Goal: Find specific page/section: Find specific page/section

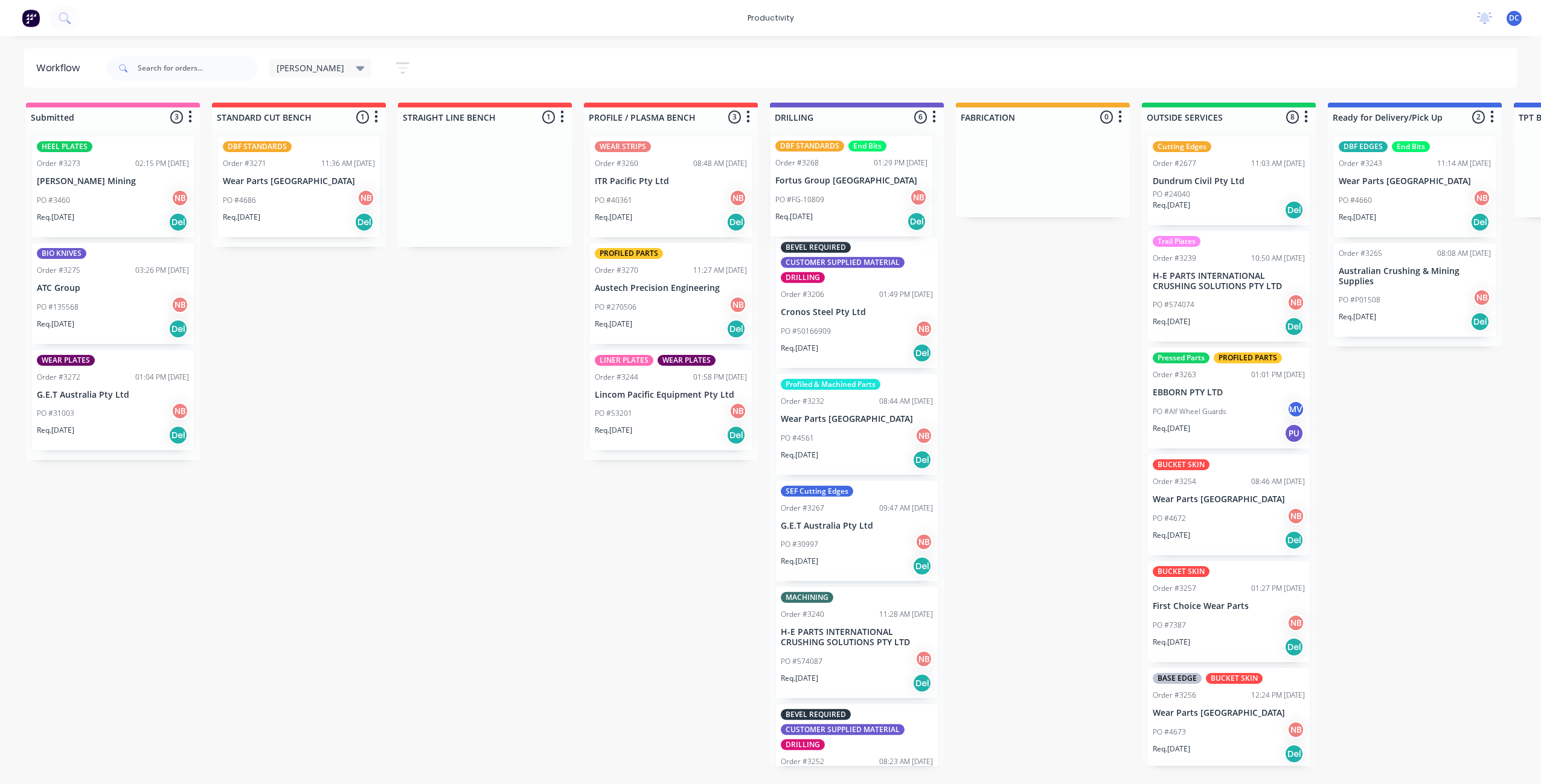
drag, startPoint x: 515, startPoint y: 221, endPoint x: 885, endPoint y: 219, distance: 370.0
click at [885, 219] on div "Submitted 3 Sort By Created date Required date Order number Customer name Most …" at bounding box center [997, 434] width 2014 height 663
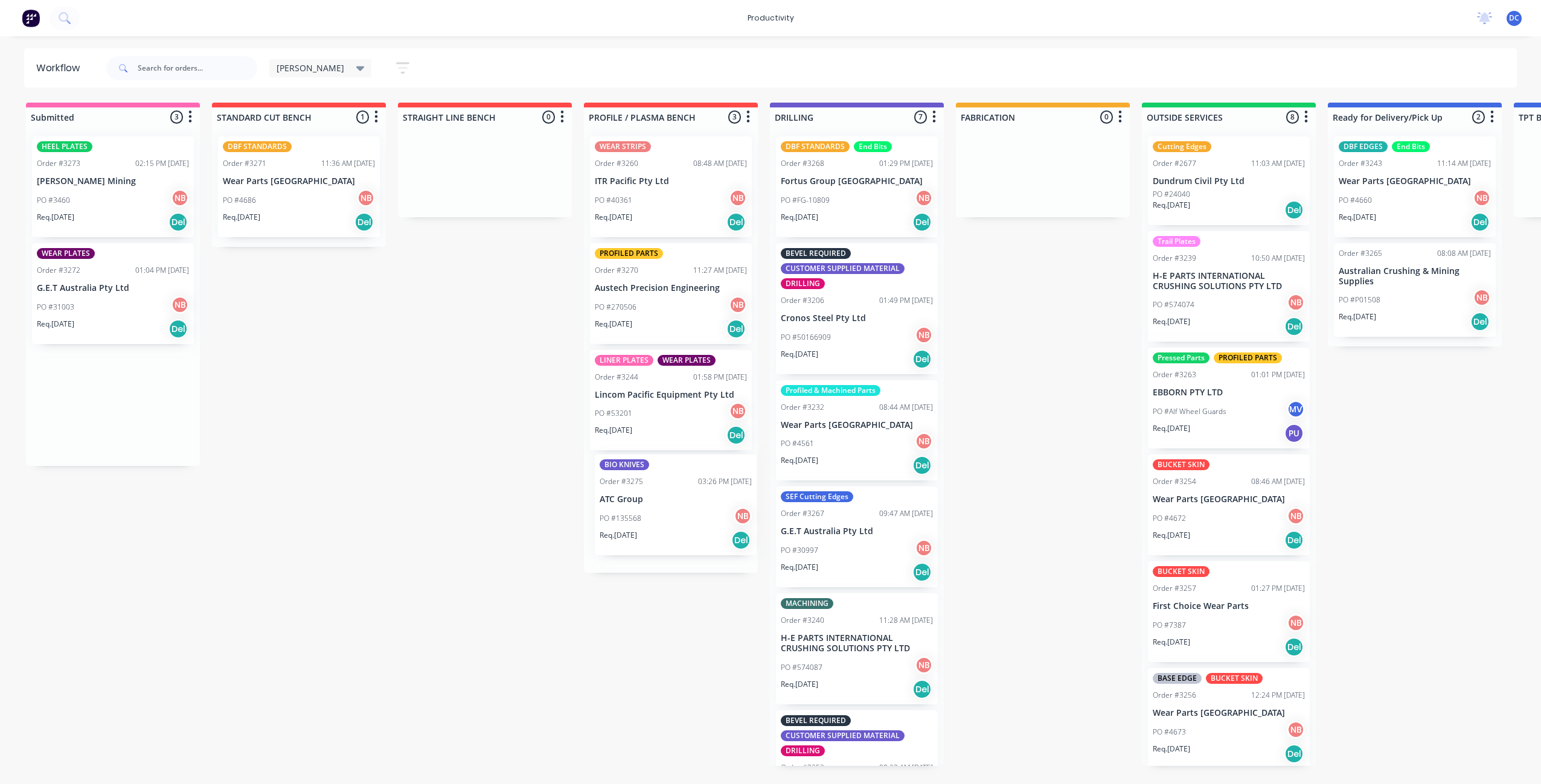
drag, startPoint x: 109, startPoint y: 311, endPoint x: 675, endPoint y: 522, distance: 604.1
click at [675, 522] on div "Submitted 3 Sort By Created date Required date Order number Customer name Most …" at bounding box center [997, 434] width 2014 height 663
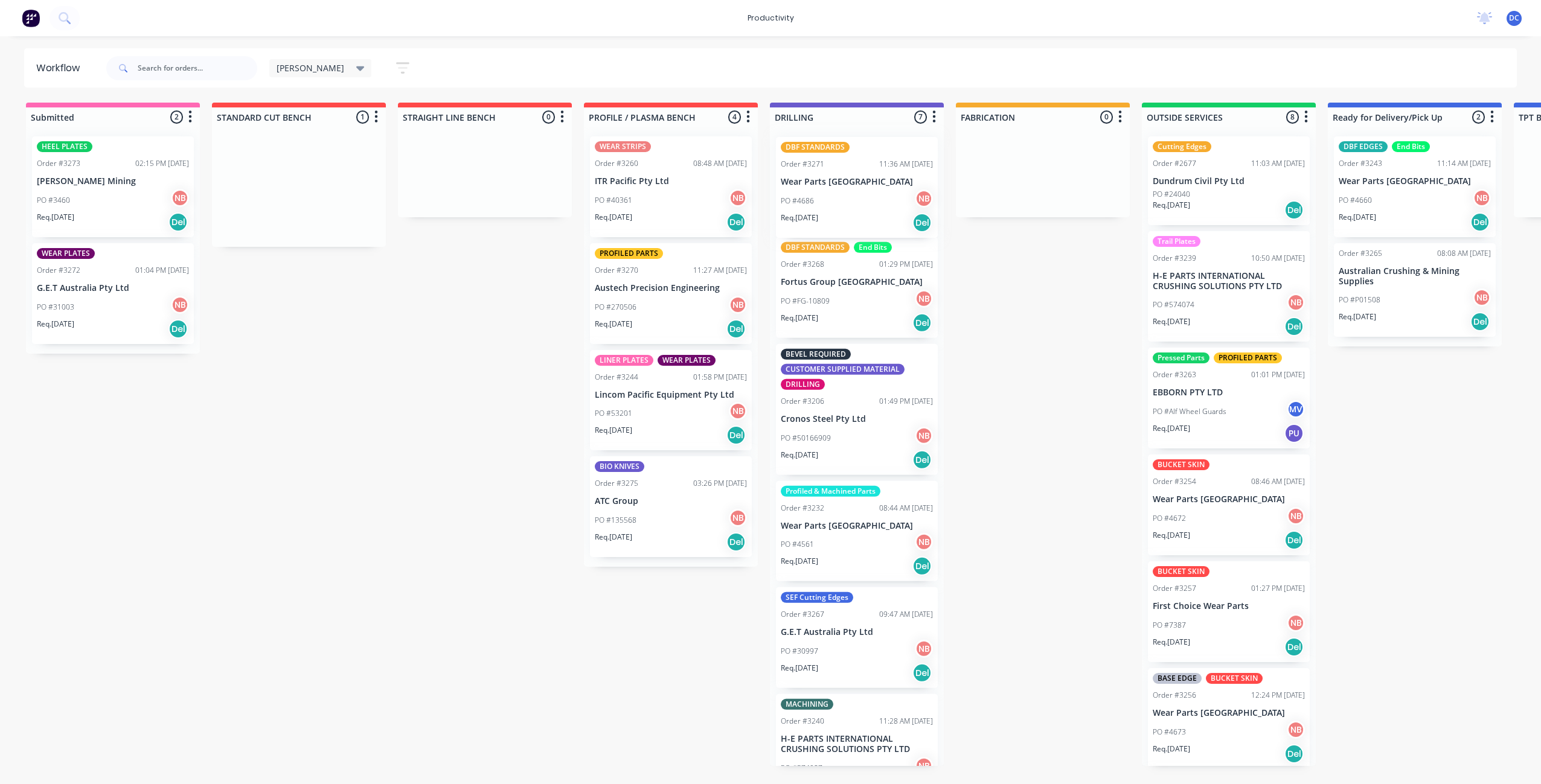
drag, startPoint x: 302, startPoint y: 221, endPoint x: 863, endPoint y: 222, distance: 561.0
click at [863, 222] on div "Submitted 2 Sort By Created date Required date Order number Customer name Most …" at bounding box center [997, 434] width 2014 height 663
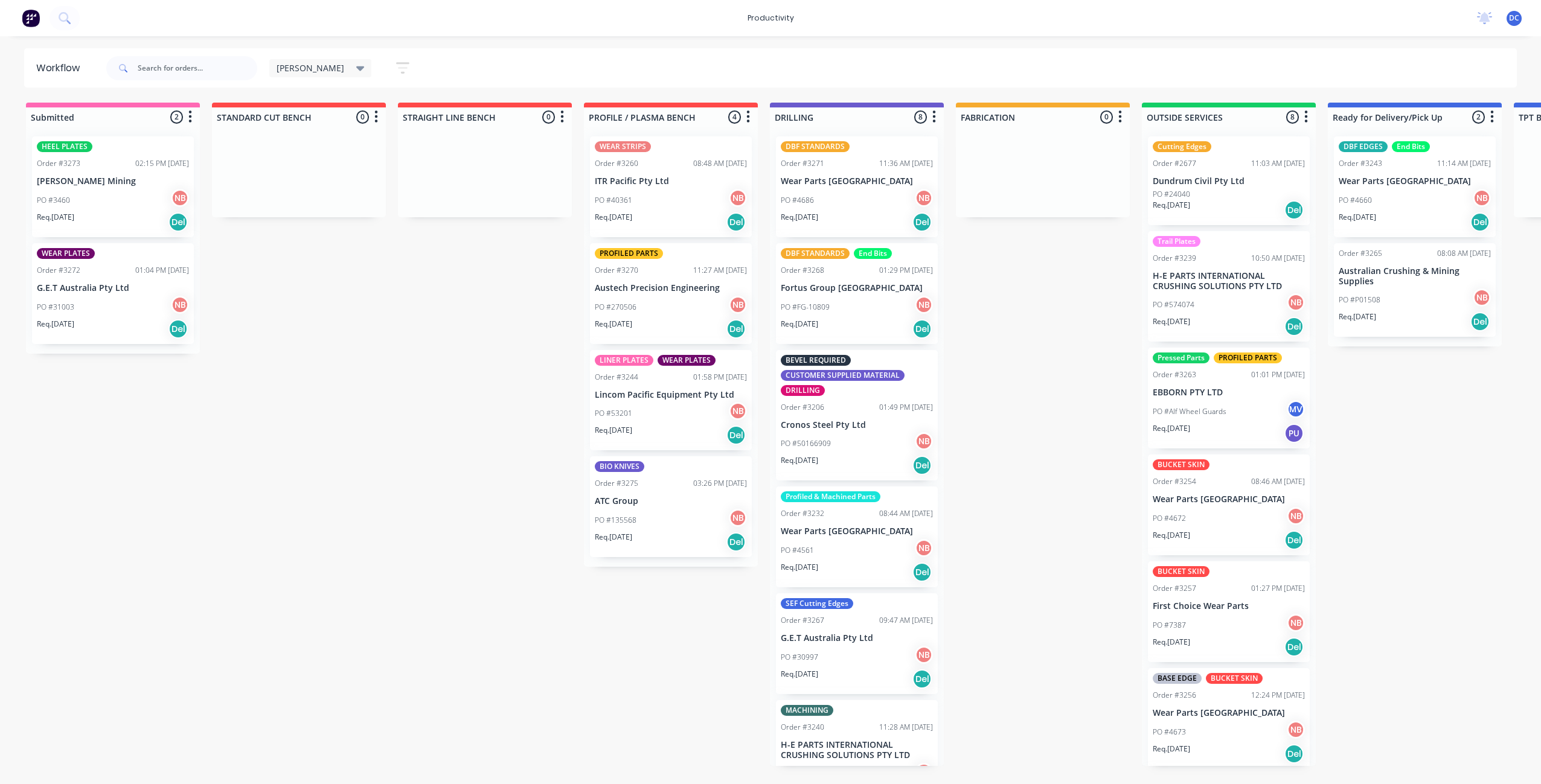
click at [396, 68] on icon "button" at bounding box center [403, 68] width 13 height 15
click at [387, 110] on icon "button" at bounding box center [391, 106] width 9 height 13
click at [481, 321] on div "Submitted 2 Sort By Created date Required date Order number Customer name Most …" at bounding box center [997, 434] width 2014 height 663
click at [396, 70] on icon "button" at bounding box center [403, 68] width 13 height 15
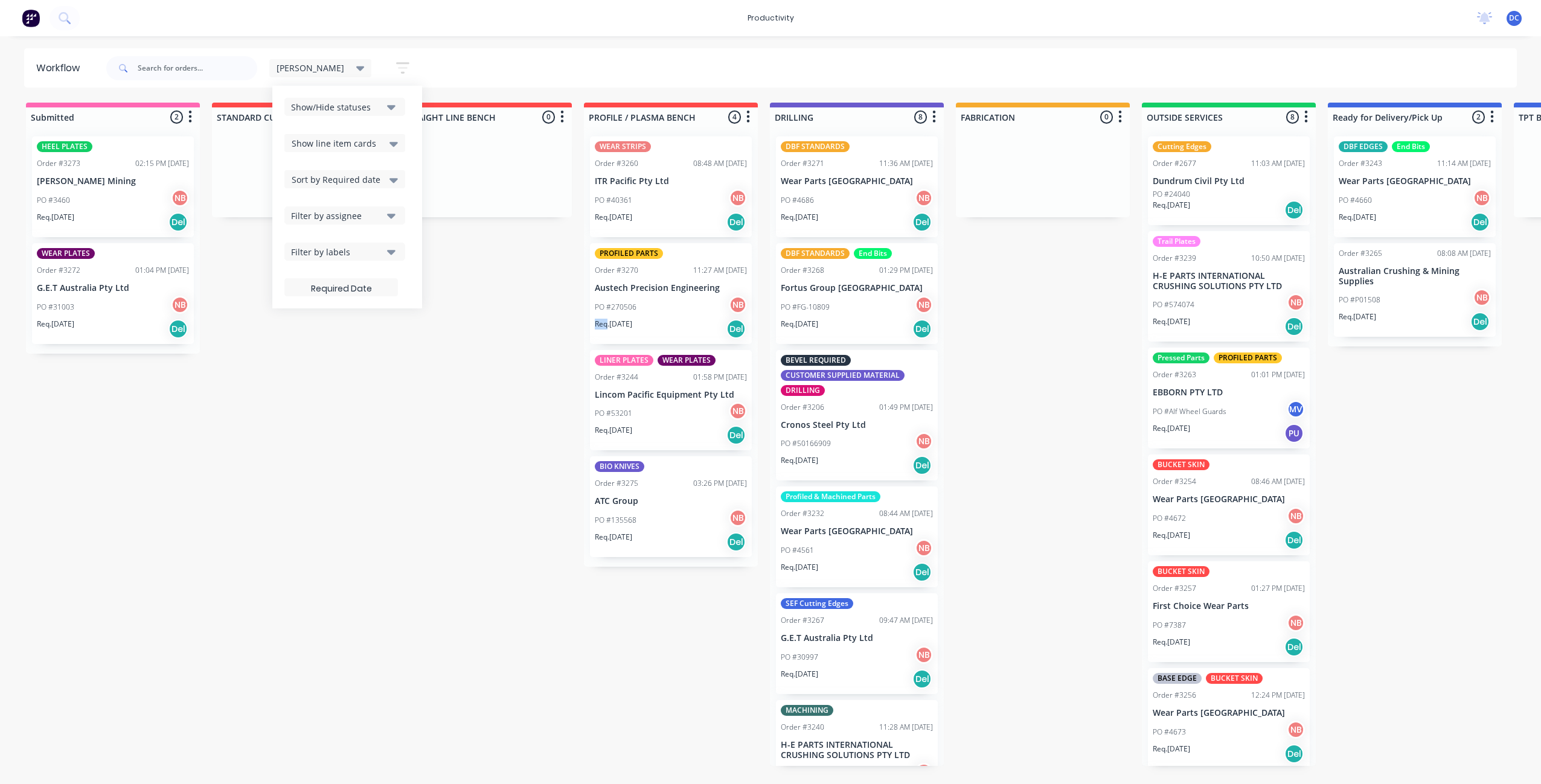
click at [329, 250] on div "Filter by labels" at bounding box center [337, 252] width 91 height 12
click at [293, 321] on div "button" at bounding box center [304, 318] width 24 height 24
click at [485, 363] on div "Submitted 2 Sort By Created date Required date Order number Customer name Most …" at bounding box center [997, 434] width 2014 height 663
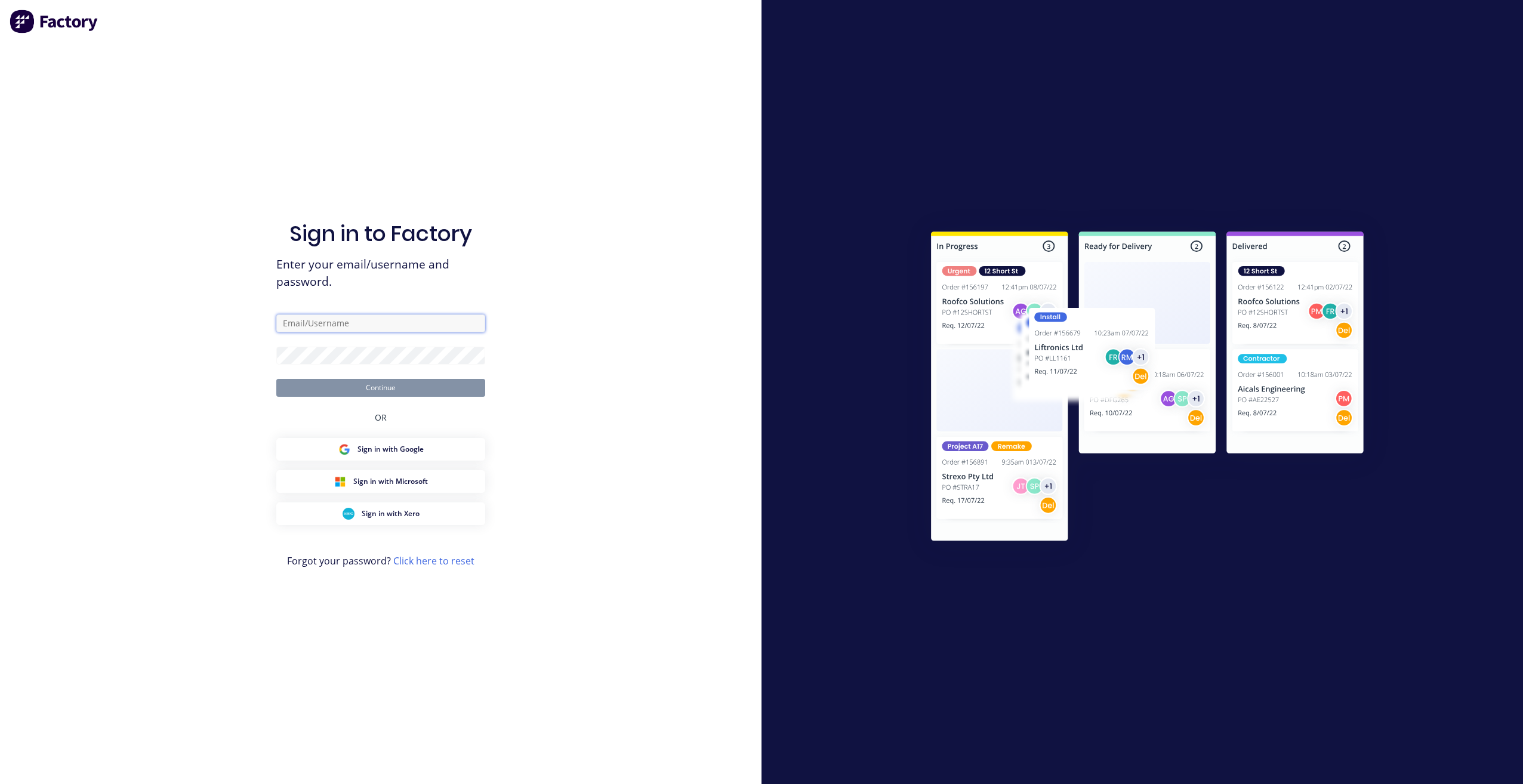
type input "[EMAIL_ADDRESS][DOMAIN_NAME]"
click at [382, 386] on button "Continue" at bounding box center [380, 388] width 209 height 18
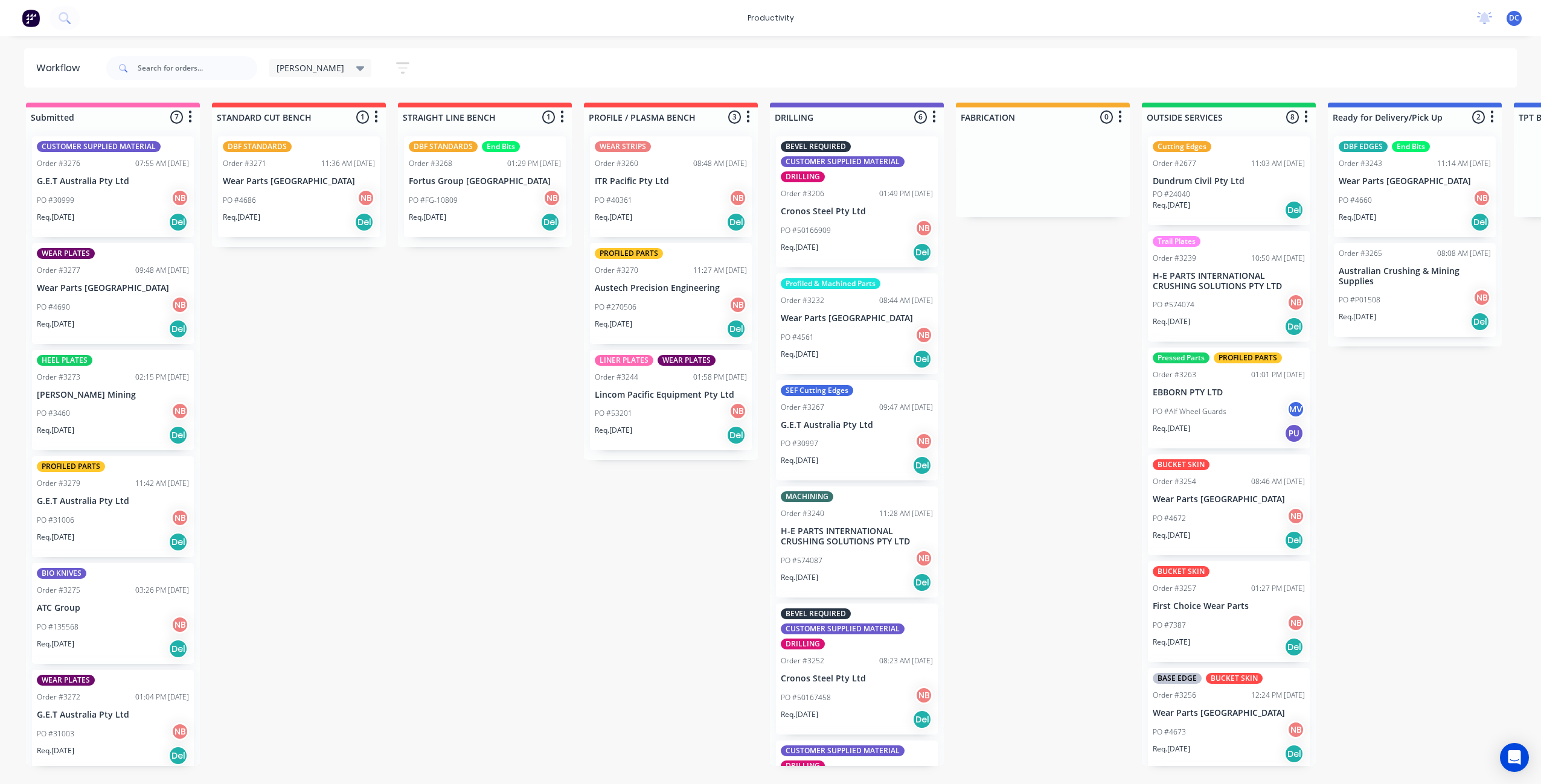
scroll to position [3, 0]
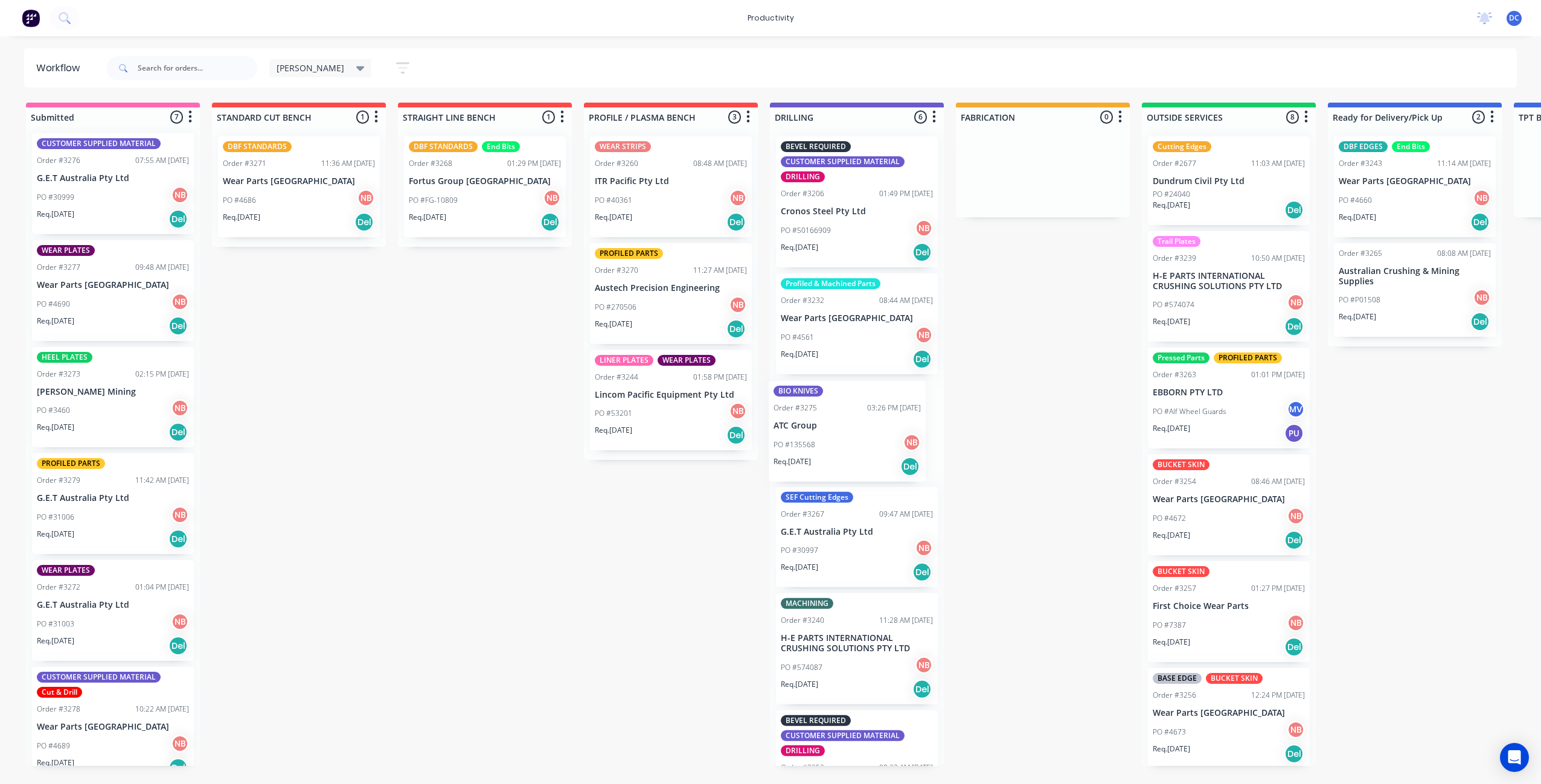
drag, startPoint x: 103, startPoint y: 641, endPoint x: 842, endPoint y: 459, distance: 761.1
click at [842, 459] on div "Submitted 7 Sort By Created date Required date Order number Customer name Most …" at bounding box center [997, 434] width 2014 height 663
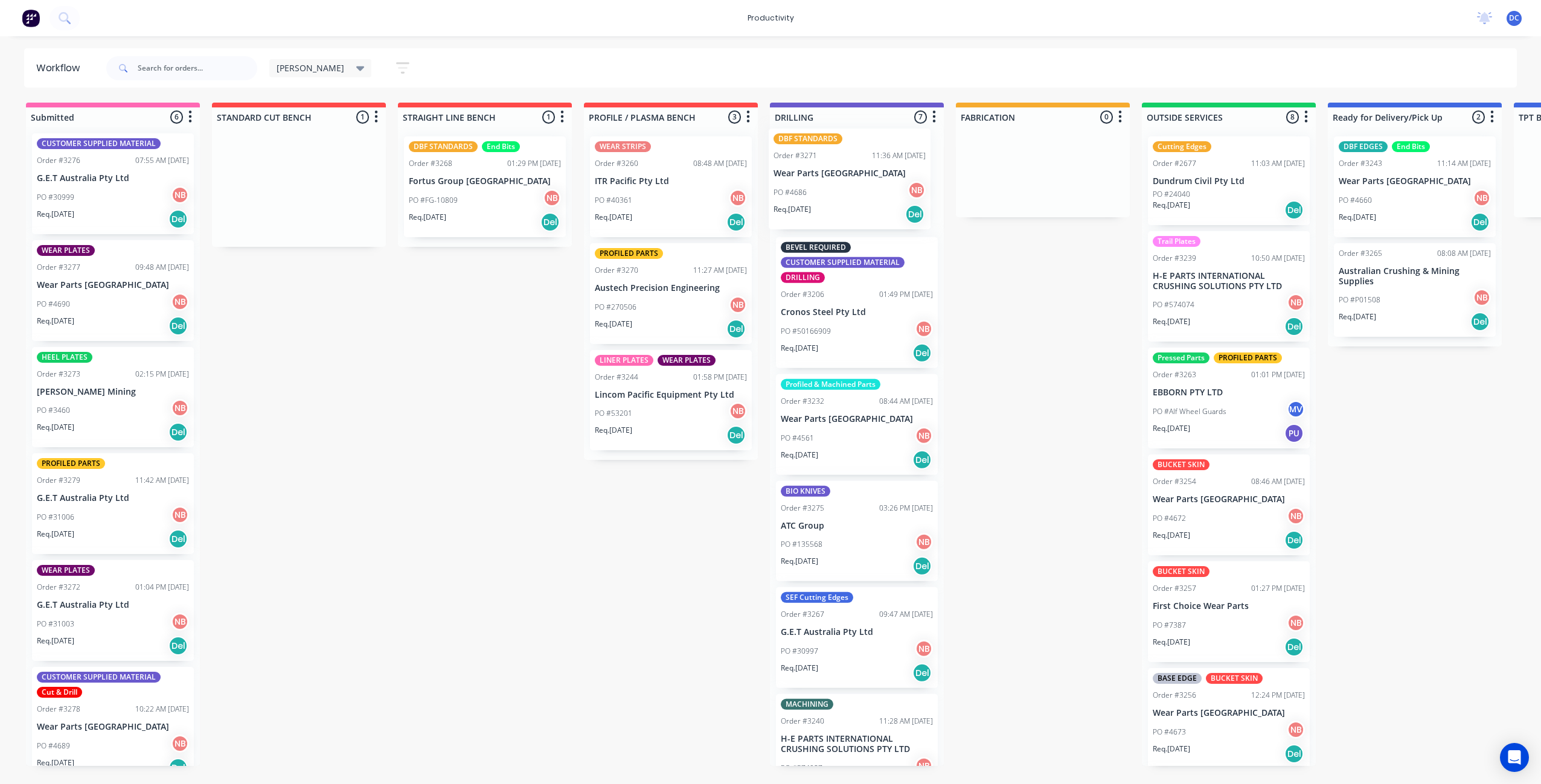
drag, startPoint x: 281, startPoint y: 221, endPoint x: 837, endPoint y: 216, distance: 556.0
click at [837, 216] on div "Submitted 6 Sort By Created date Required date Order number Customer name Most …" at bounding box center [997, 434] width 2014 height 663
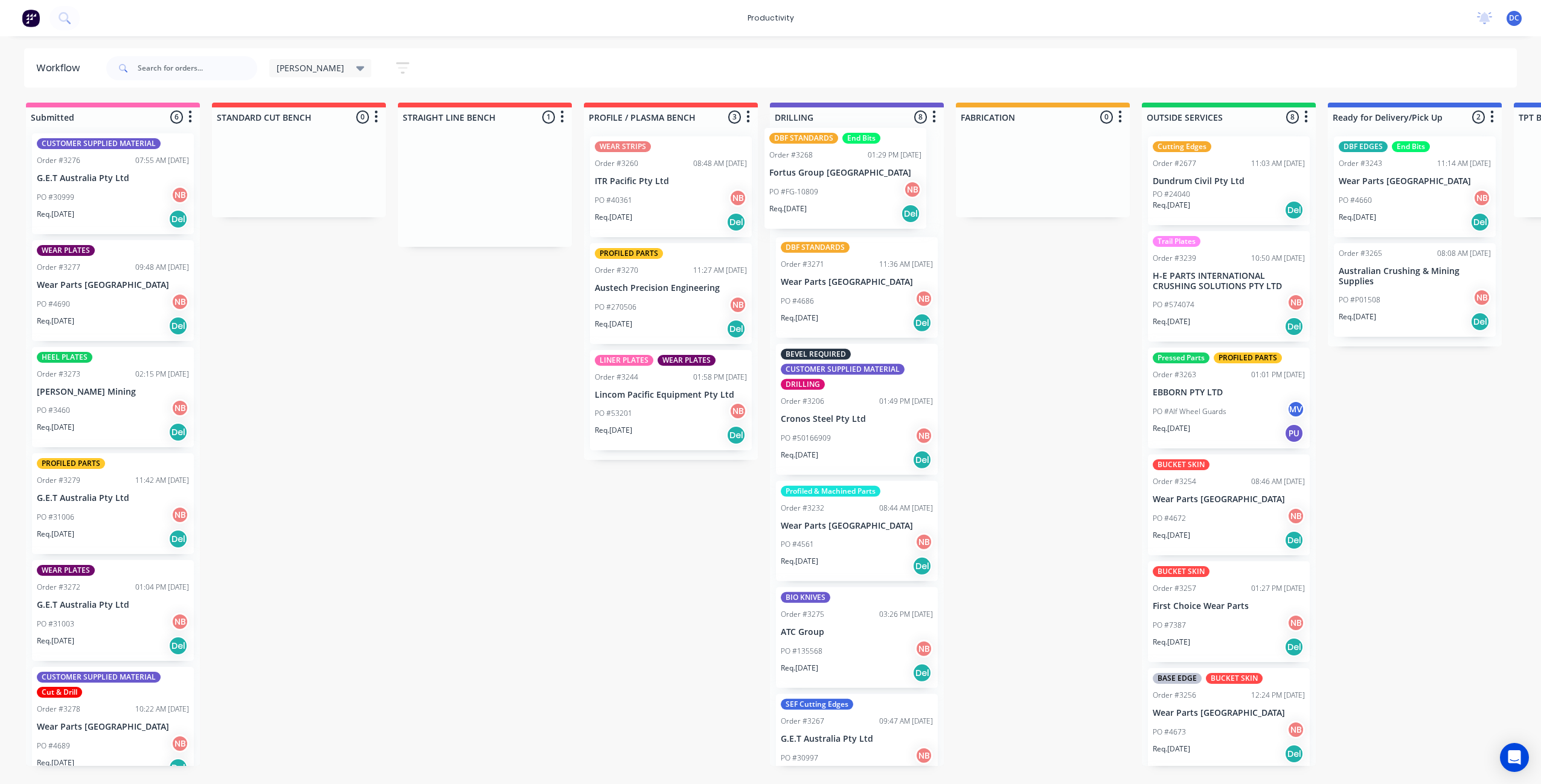
drag, startPoint x: 465, startPoint y: 226, endPoint x: 830, endPoint y: 218, distance: 365.1
click at [830, 218] on div "Submitted 6 Sort By Created date Required date Order number Customer name Most …" at bounding box center [997, 434] width 2014 height 663
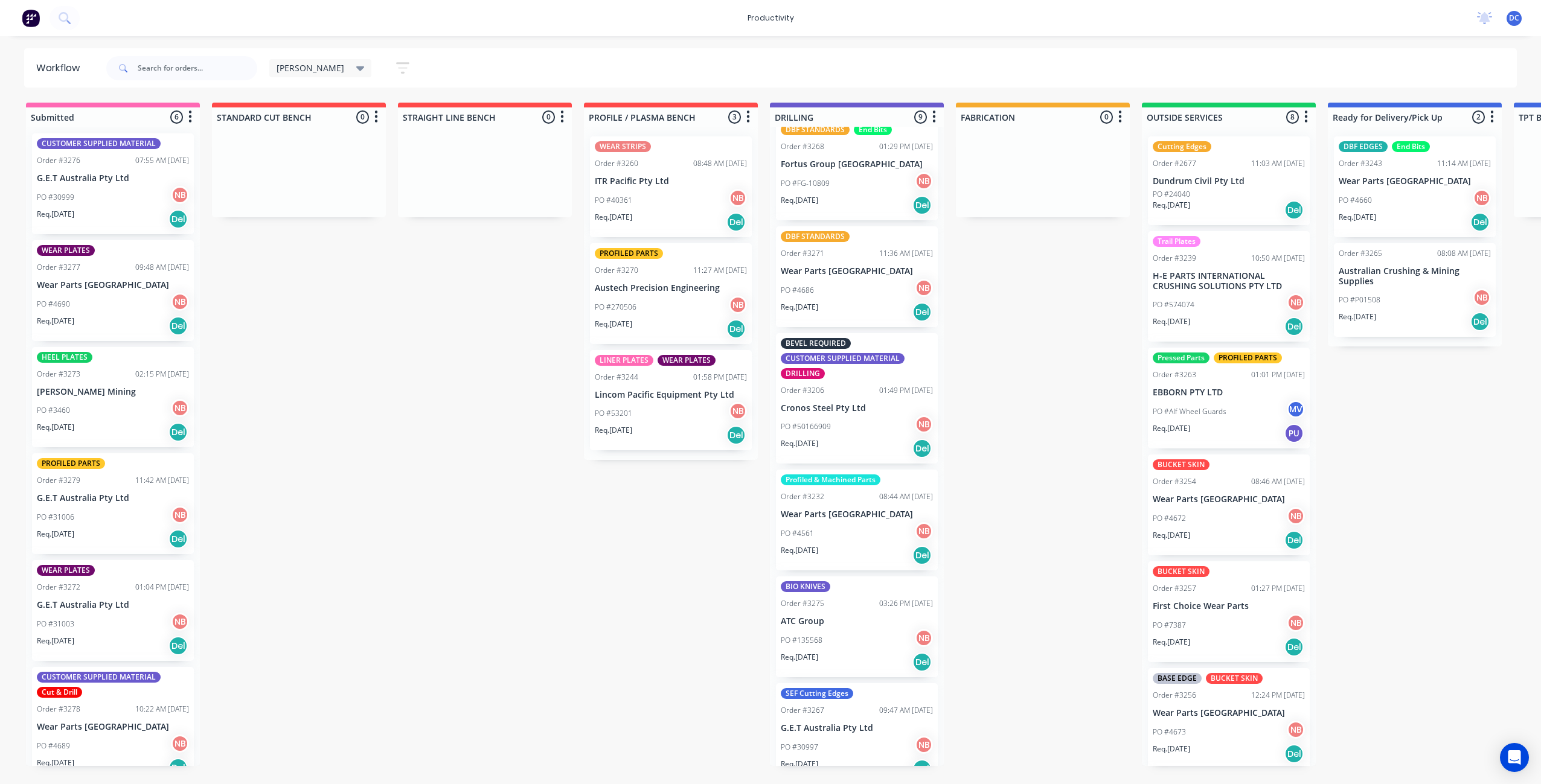
scroll to position [0, 0]
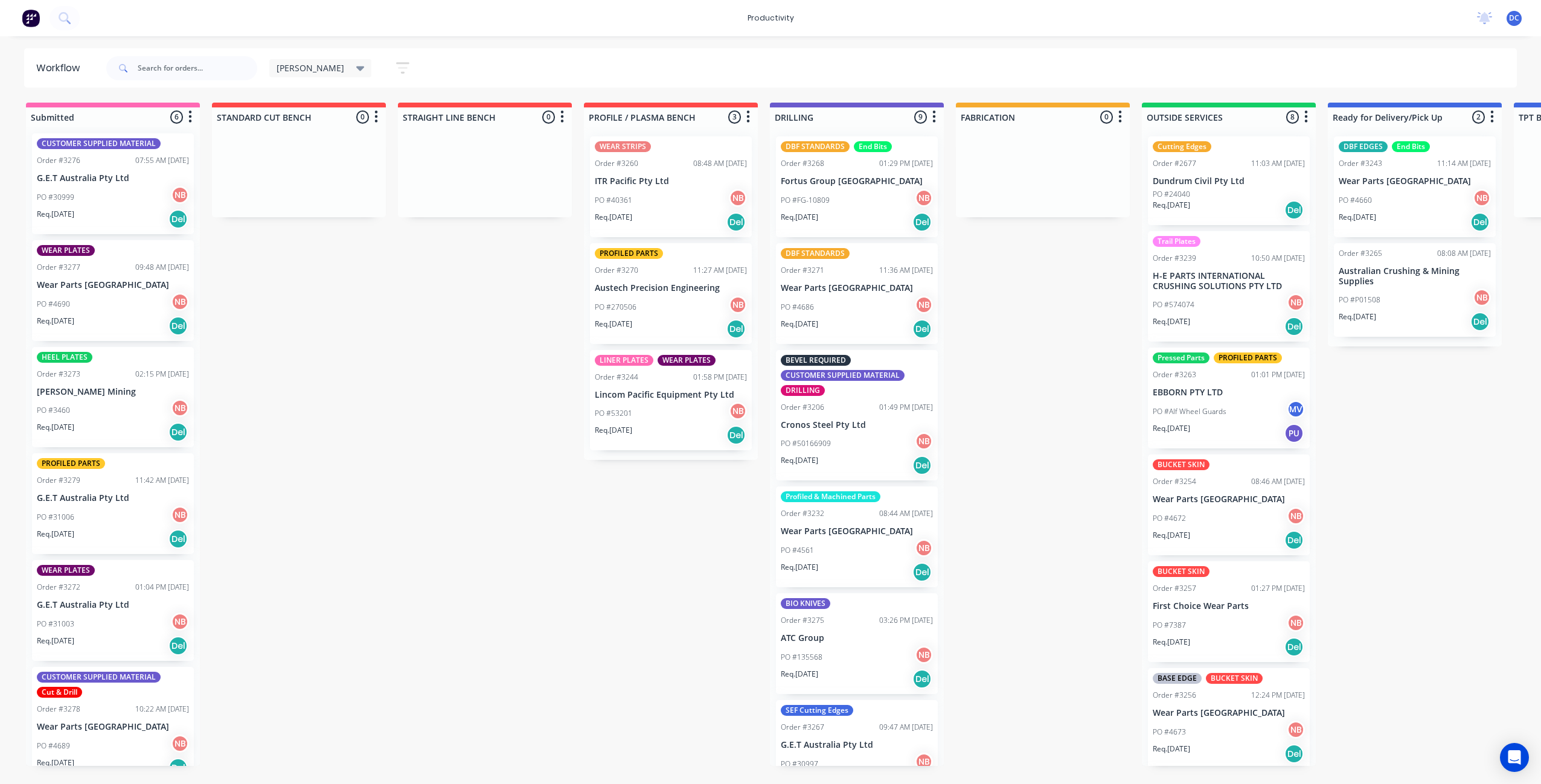
click at [396, 66] on icon "button" at bounding box center [403, 68] width 13 height 15
click at [339, 219] on div "Filter by assignee" at bounding box center [337, 216] width 91 height 12
click at [473, 265] on div "Submitted 6 Sort By Created date Required date Order number Customer name Most …" at bounding box center [997, 434] width 2014 height 663
click at [396, 65] on icon "button" at bounding box center [403, 68] width 13 height 15
click at [387, 110] on icon "button" at bounding box center [391, 106] width 9 height 13
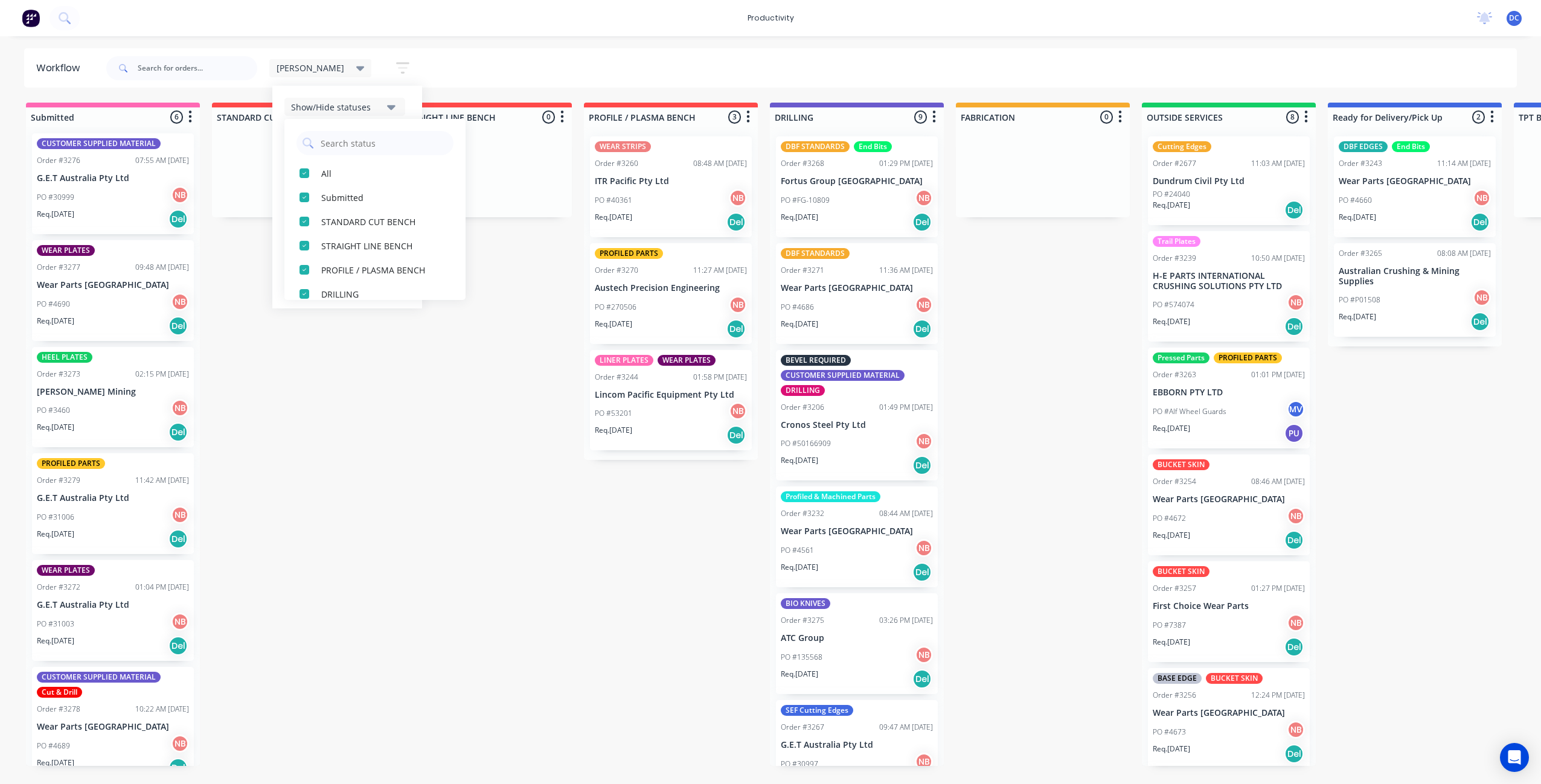
click at [406, 354] on div "Submitted 6 Sort By Created date Required date Order number Customer name Most …" at bounding box center [997, 434] width 2014 height 663
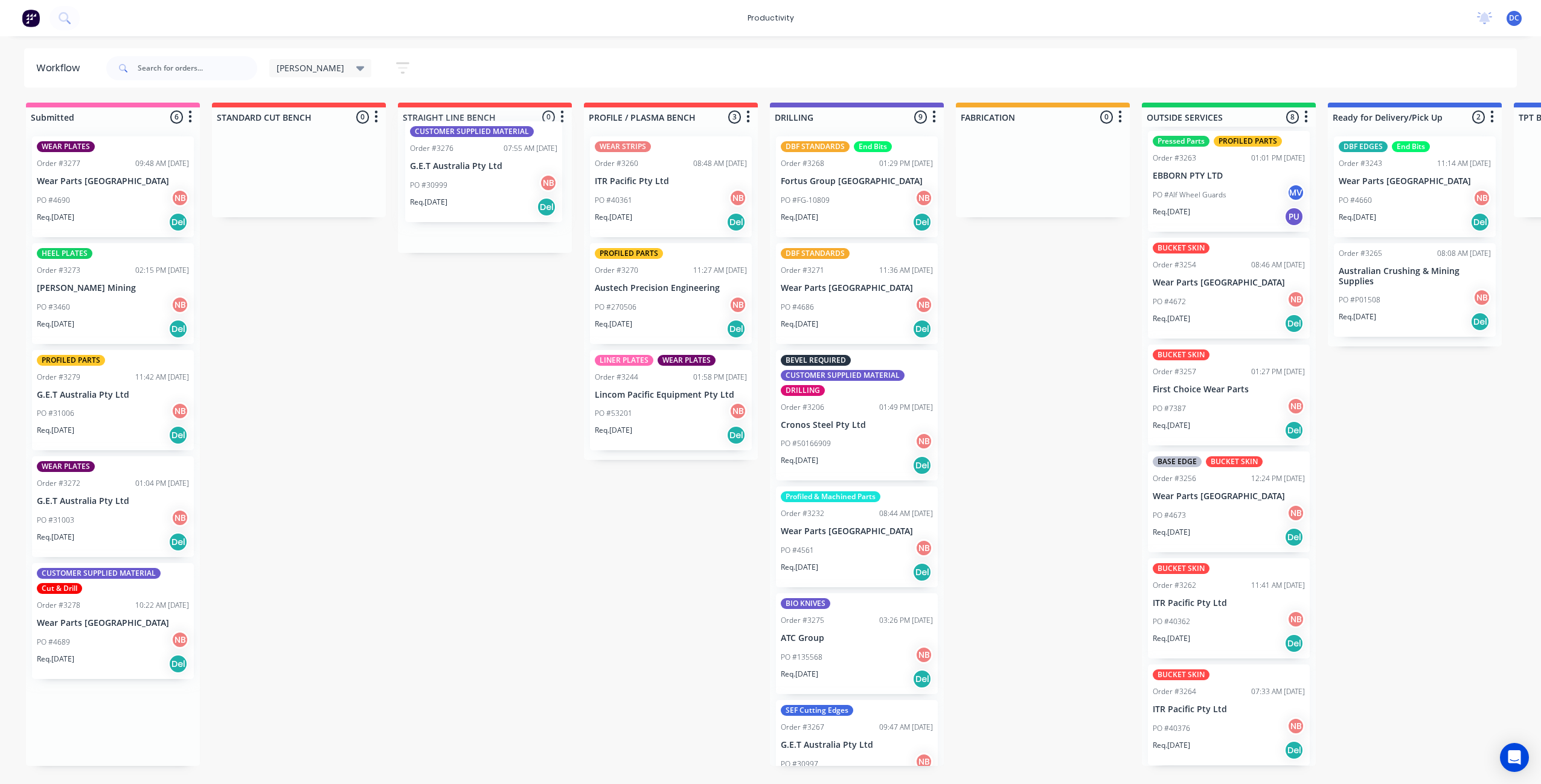
drag, startPoint x: 103, startPoint y: 206, endPoint x: 479, endPoint y: 193, distance: 376.2
click at [479, 193] on div "Submitted 6 Sort By Created date Required date Order number Customer name Most …" at bounding box center [997, 434] width 2014 height 663
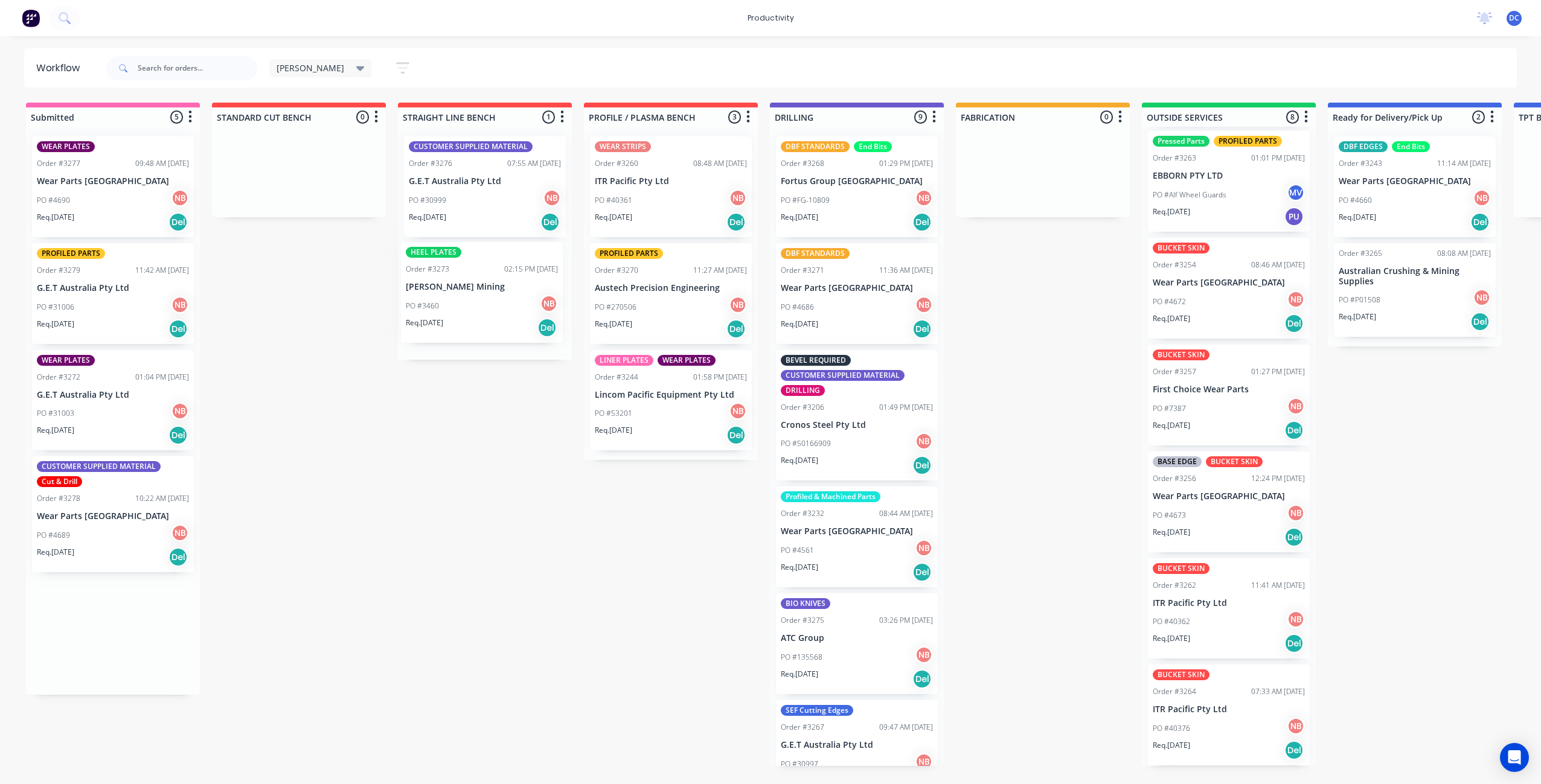
drag, startPoint x: 114, startPoint y: 315, endPoint x: 486, endPoint y: 313, distance: 372.0
click at [486, 313] on div "Submitted 5 Sort By Created date Required date Order number Customer name Most …" at bounding box center [997, 434] width 2014 height 663
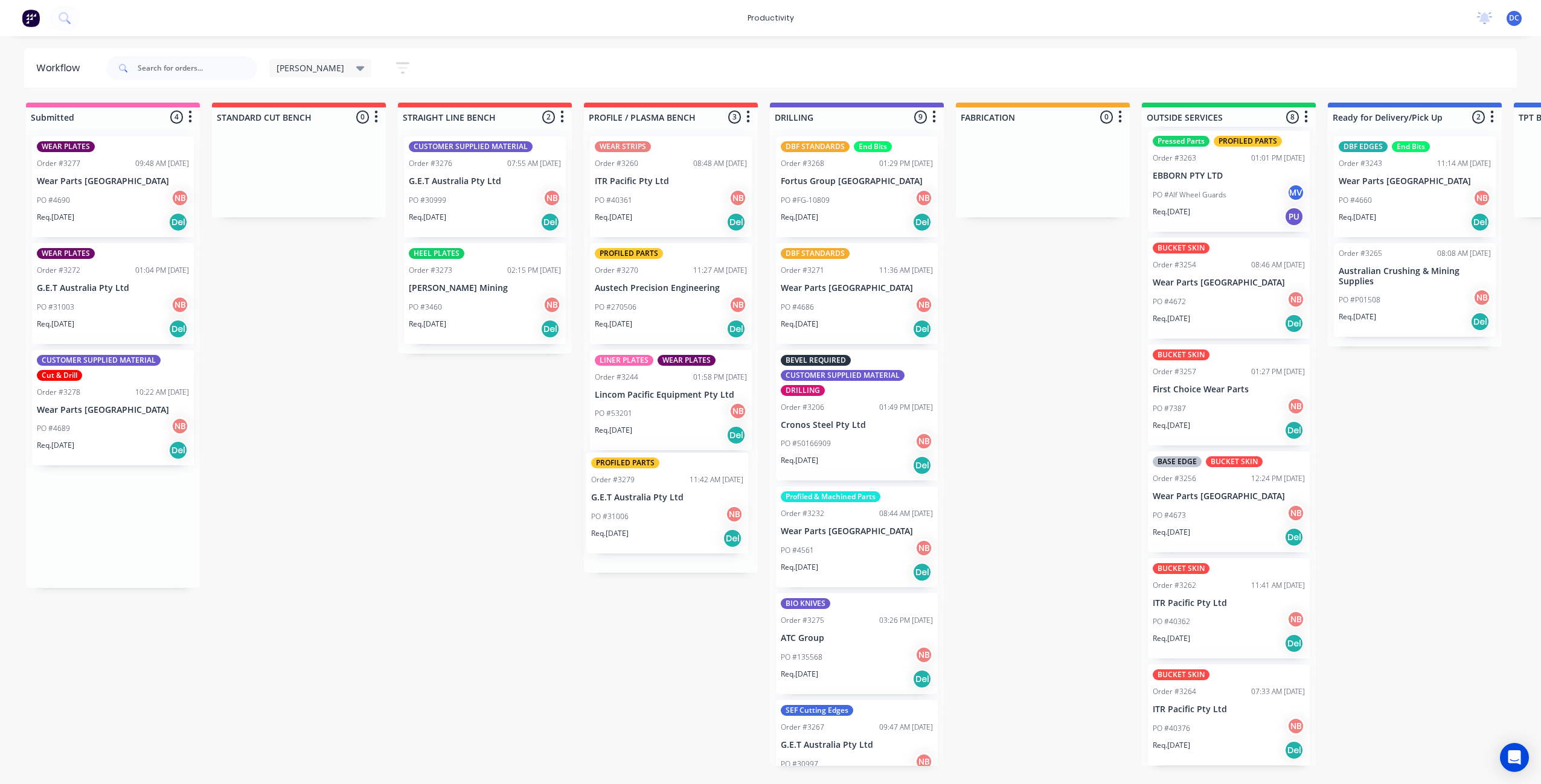
drag, startPoint x: 140, startPoint y: 314, endPoint x: 699, endPoint y: 523, distance: 596.8
click at [699, 523] on div "Submitted 4 Sort By Created date Required date Order number Customer name Most …" at bounding box center [997, 434] width 2014 height 663
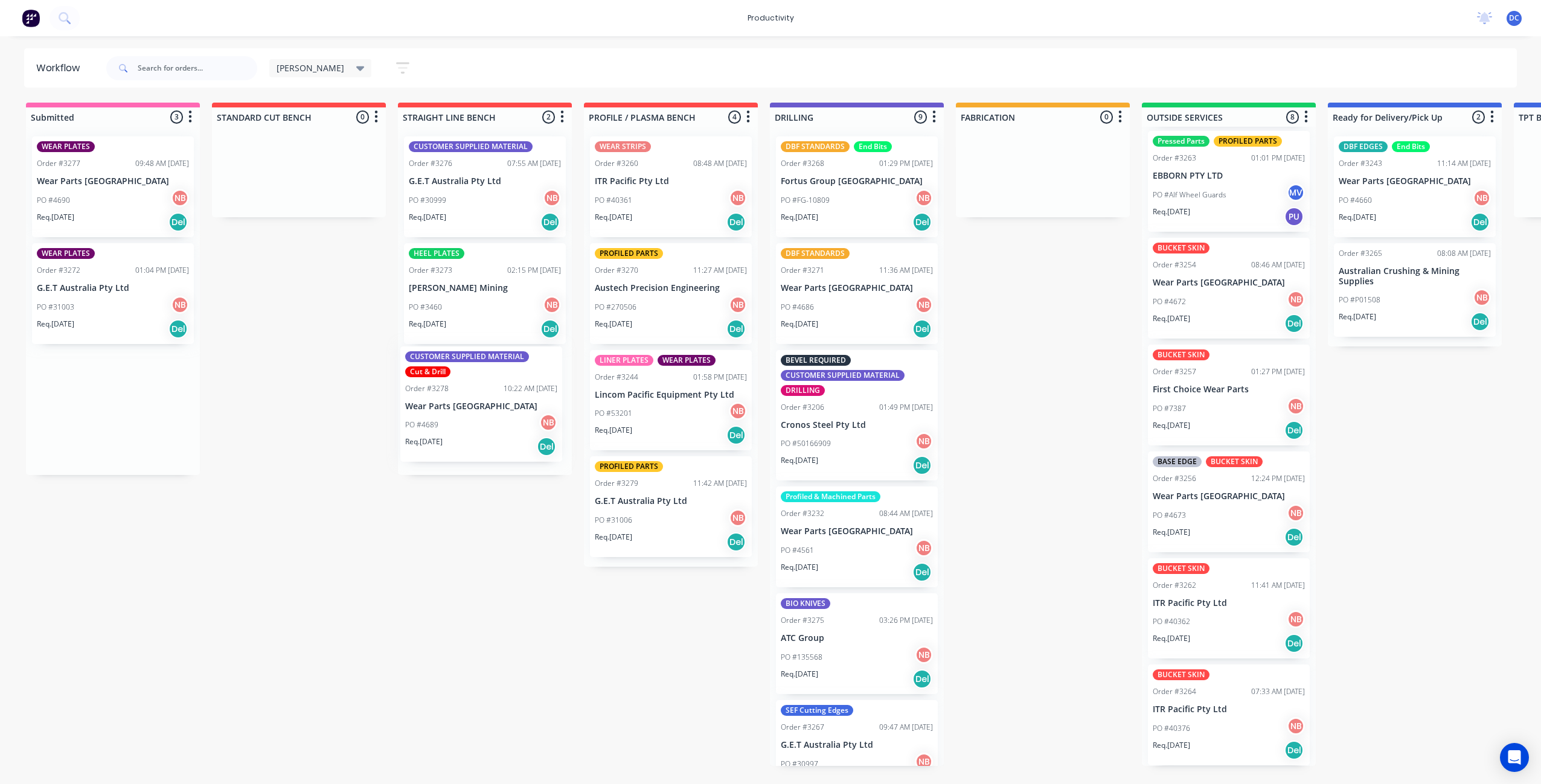
drag, startPoint x: 134, startPoint y: 445, endPoint x: 506, endPoint y: 440, distance: 372.0
click at [506, 440] on div "Submitted 3 Sort By Created date Required date Order number Customer name Most …" at bounding box center [997, 434] width 2014 height 663
click at [124, 325] on div "Req. [DATE] Del" at bounding box center [112, 329] width 152 height 20
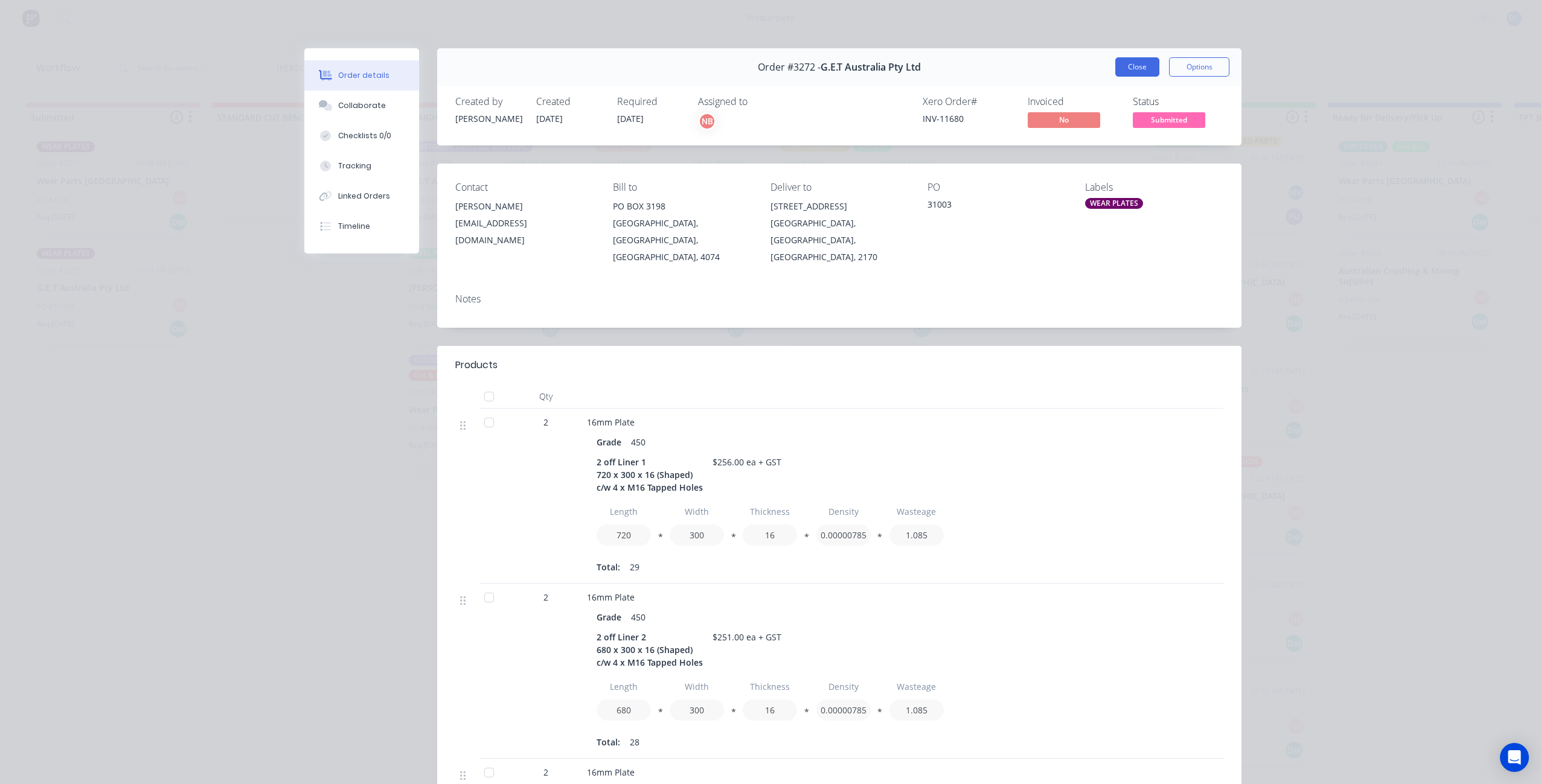
click at [1147, 70] on button "Close" at bounding box center [1137, 66] width 44 height 19
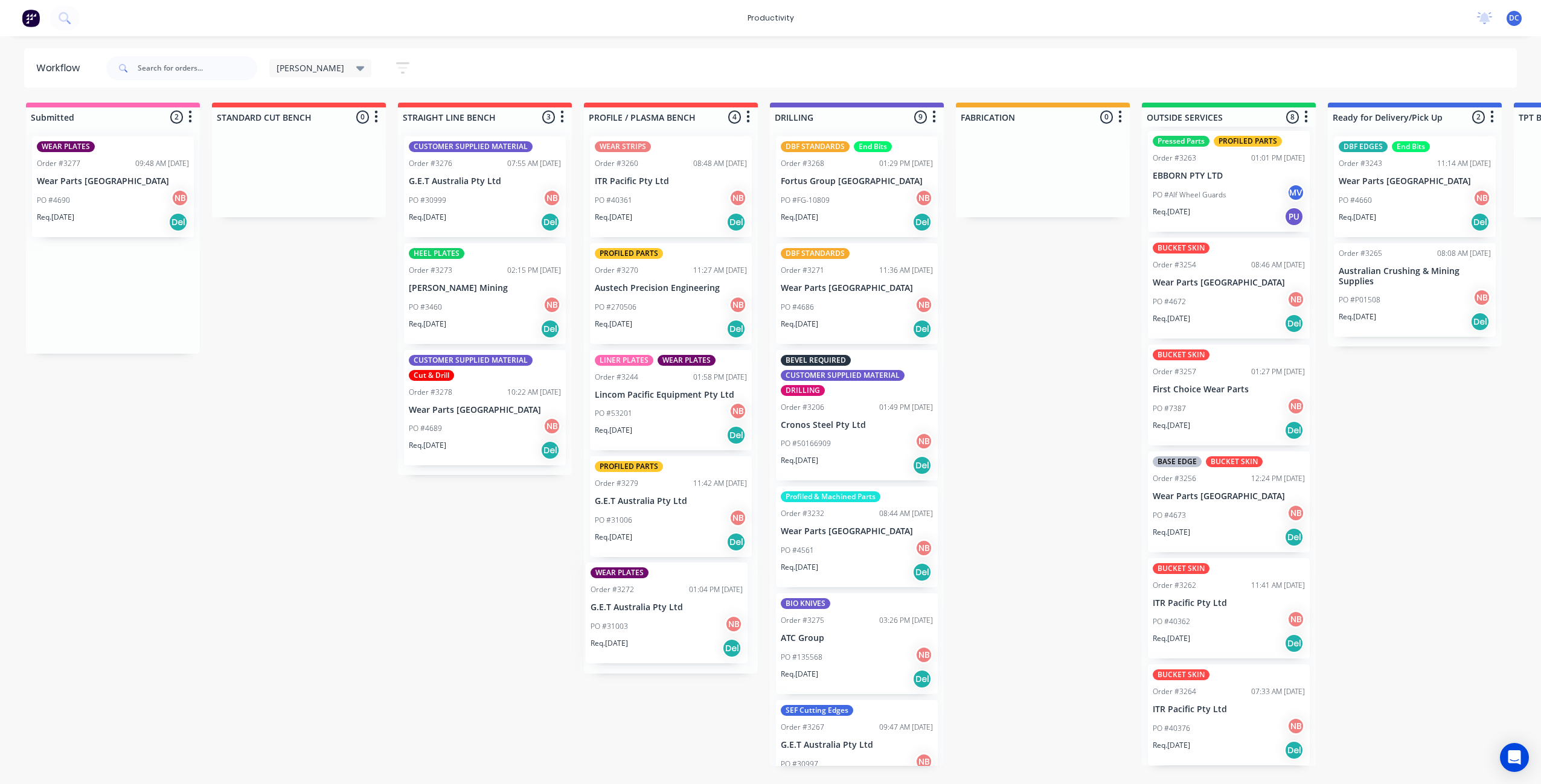
drag, startPoint x: 107, startPoint y: 282, endPoint x: 663, endPoint y: 601, distance: 641.0
click at [663, 602] on div "Submitted 2 Sort By Created date Required date Order number Customer name Most …" at bounding box center [997, 434] width 2014 height 663
click at [119, 217] on div "Req. [DATE] Del" at bounding box center [112, 221] width 152 height 20
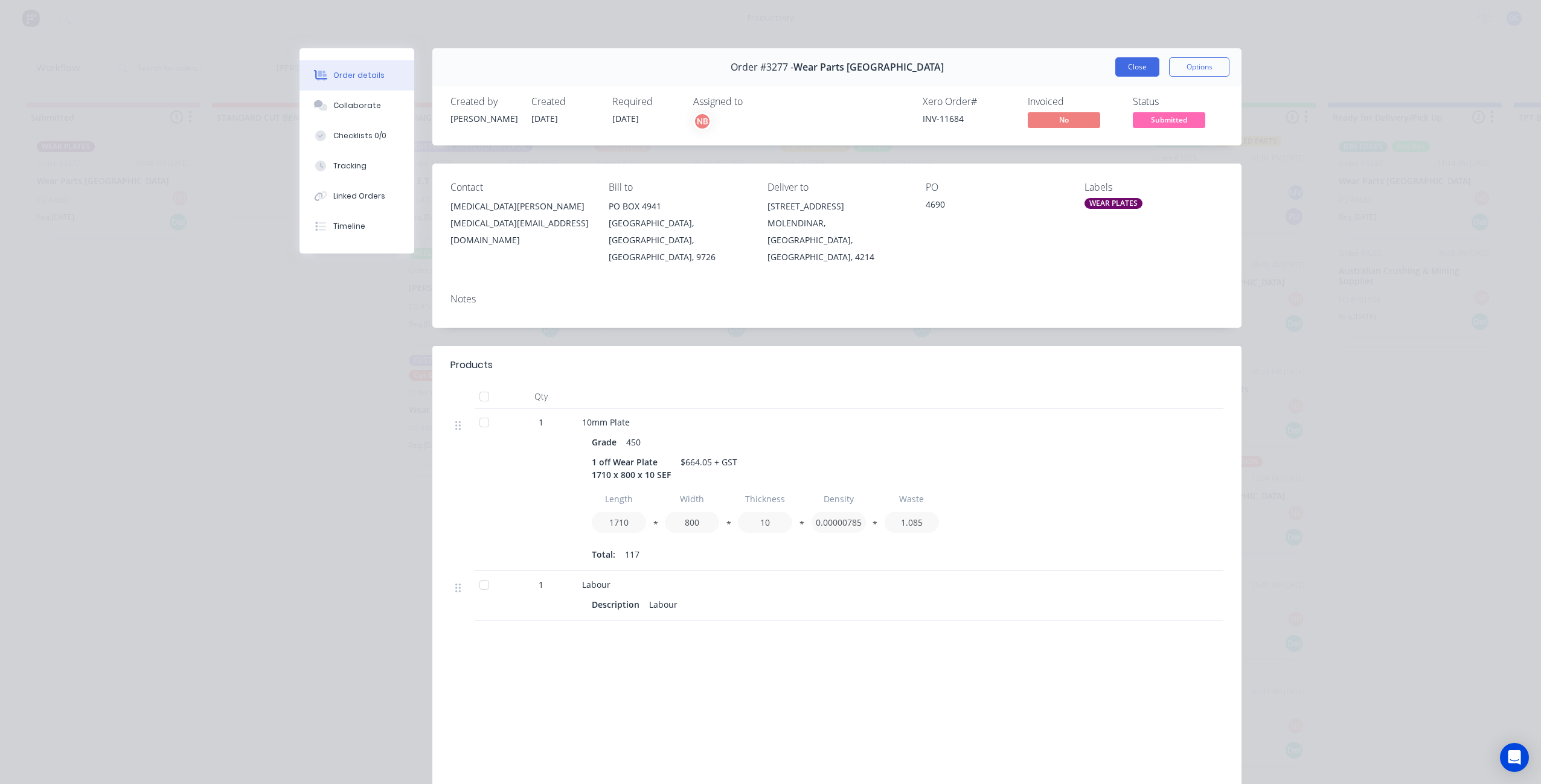
click at [1131, 63] on button "Close" at bounding box center [1137, 66] width 44 height 19
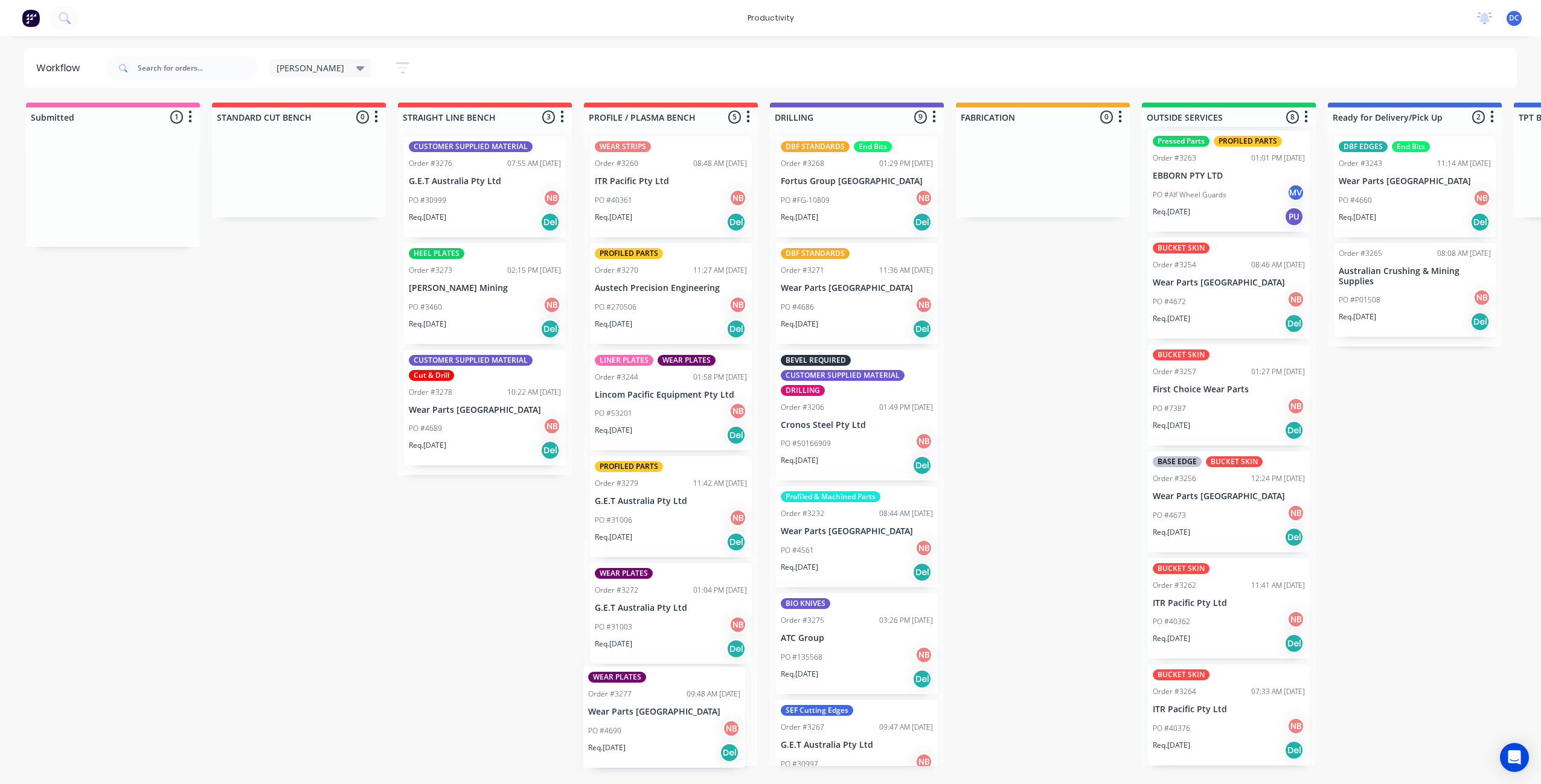
scroll to position [5, 0]
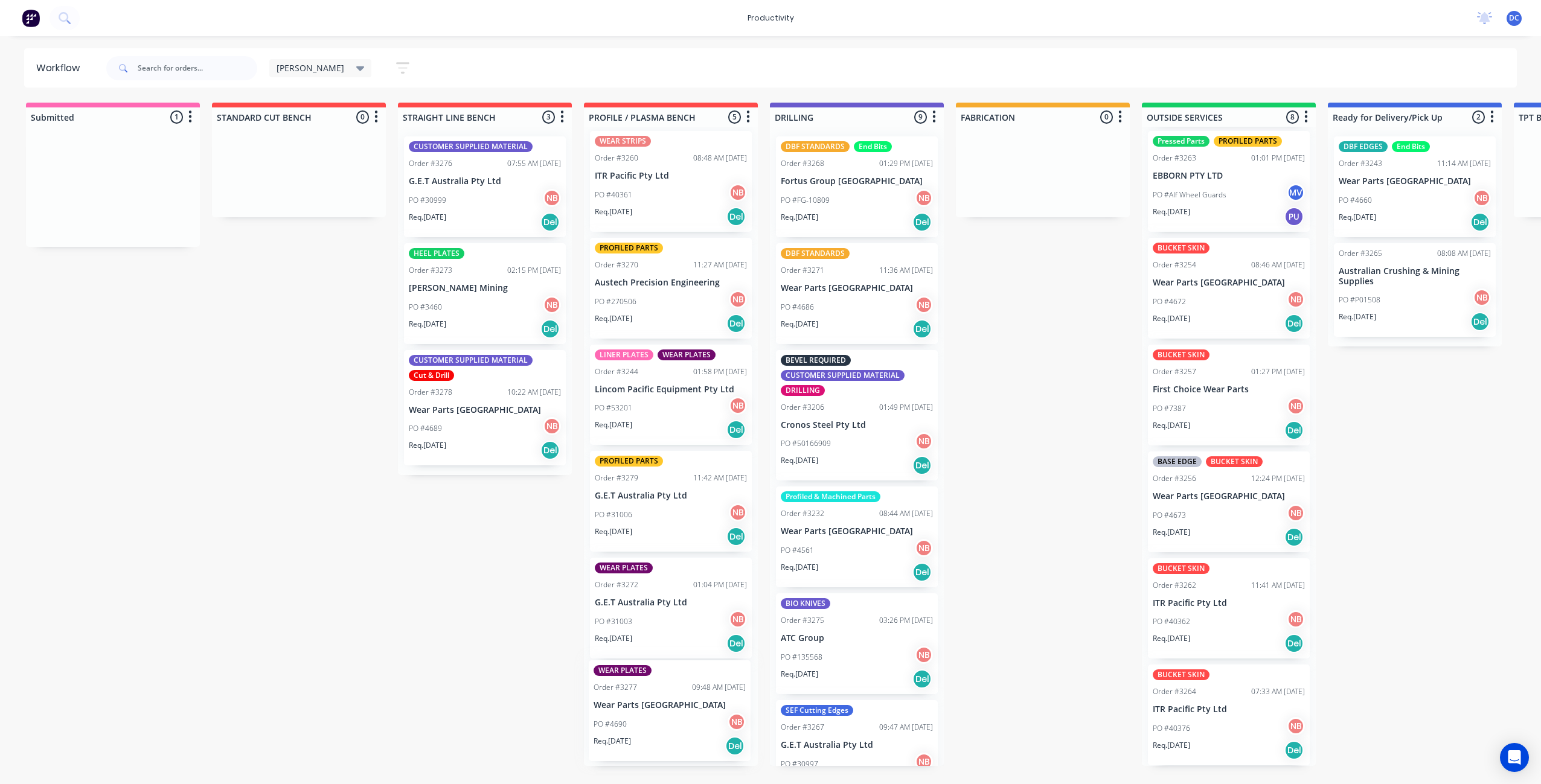
drag, startPoint x: 100, startPoint y: 204, endPoint x: 659, endPoint y: 732, distance: 768.9
click at [659, 732] on div "Submitted 1 Sort By Created date Required date Order number Customer name Most …" at bounding box center [997, 434] width 2014 height 663
